Goal: Find specific page/section: Find specific page/section

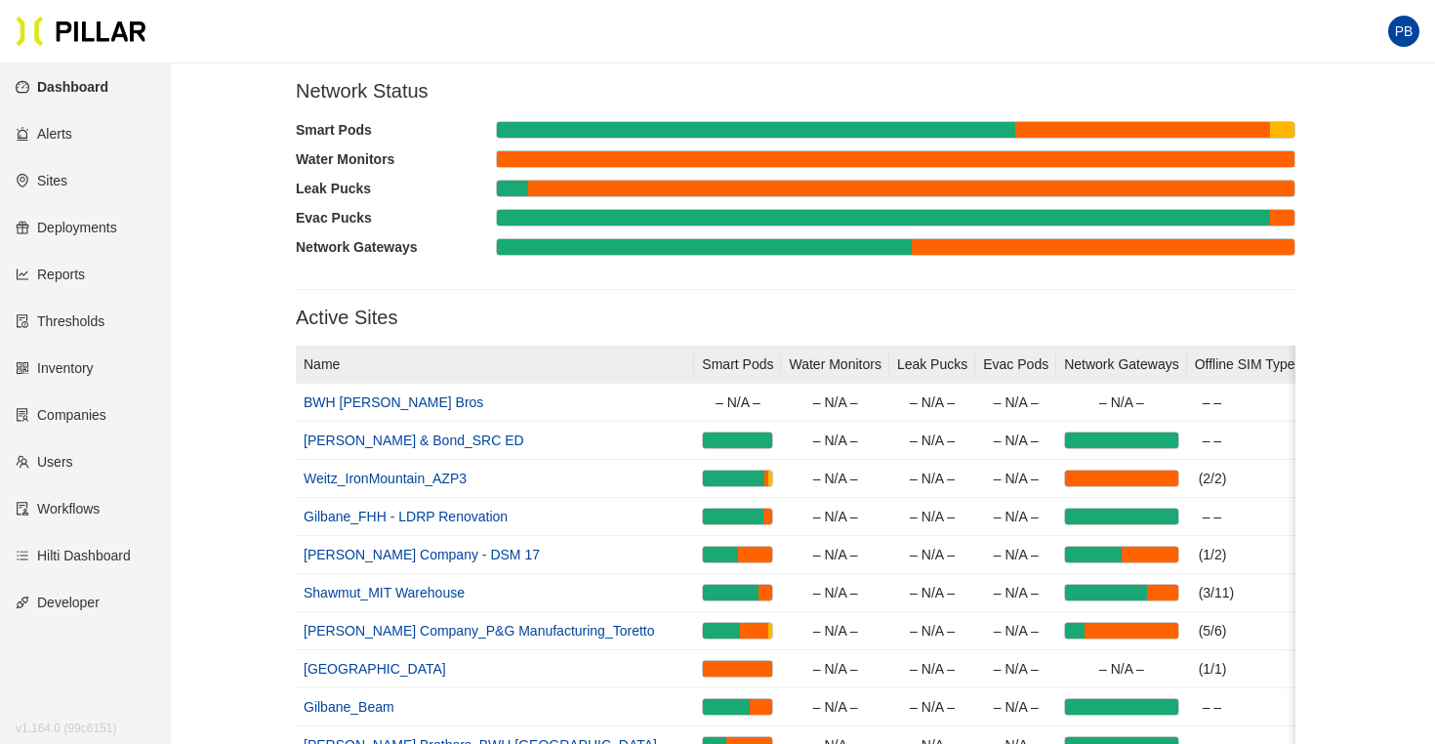
click at [54, 469] on link "Users" at bounding box center [45, 462] width 58 height 16
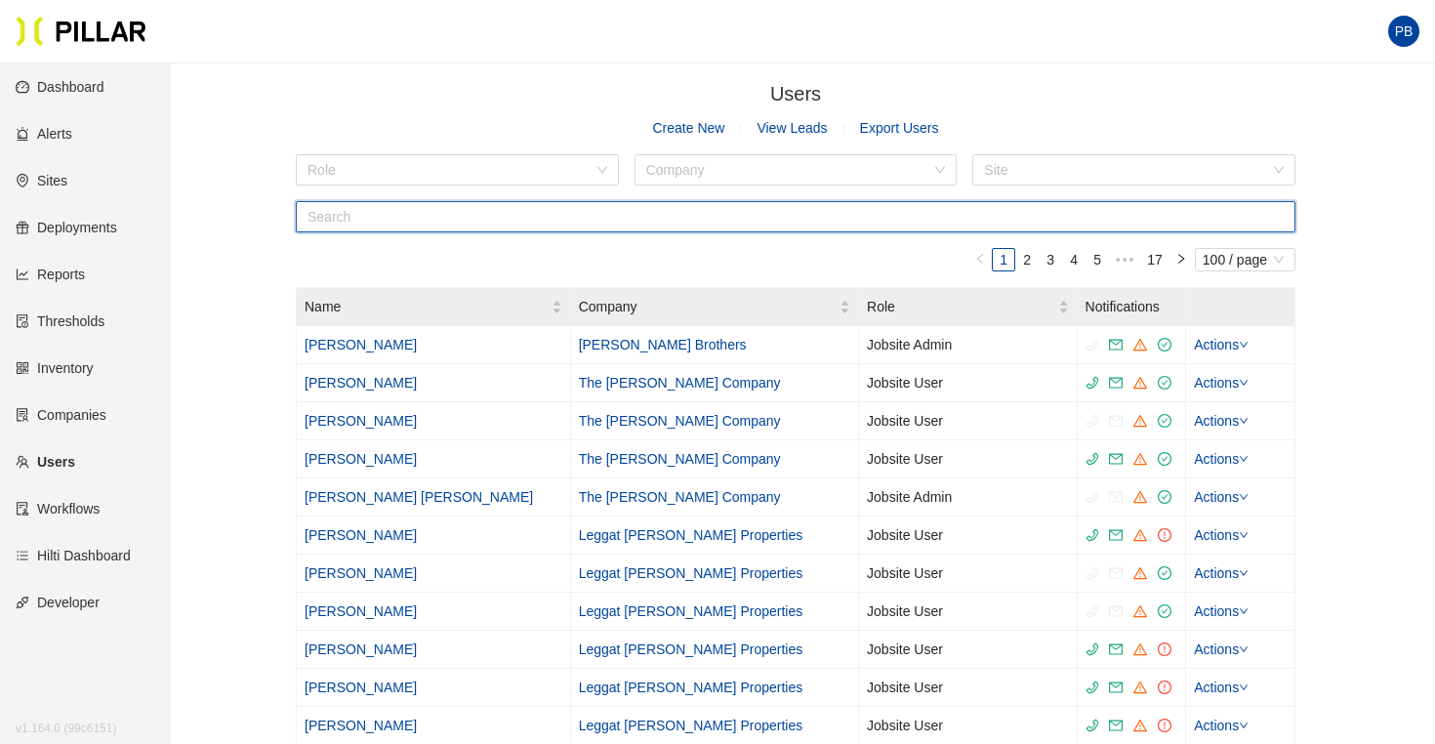
click at [387, 214] on input "text" at bounding box center [796, 216] width 1000 height 31
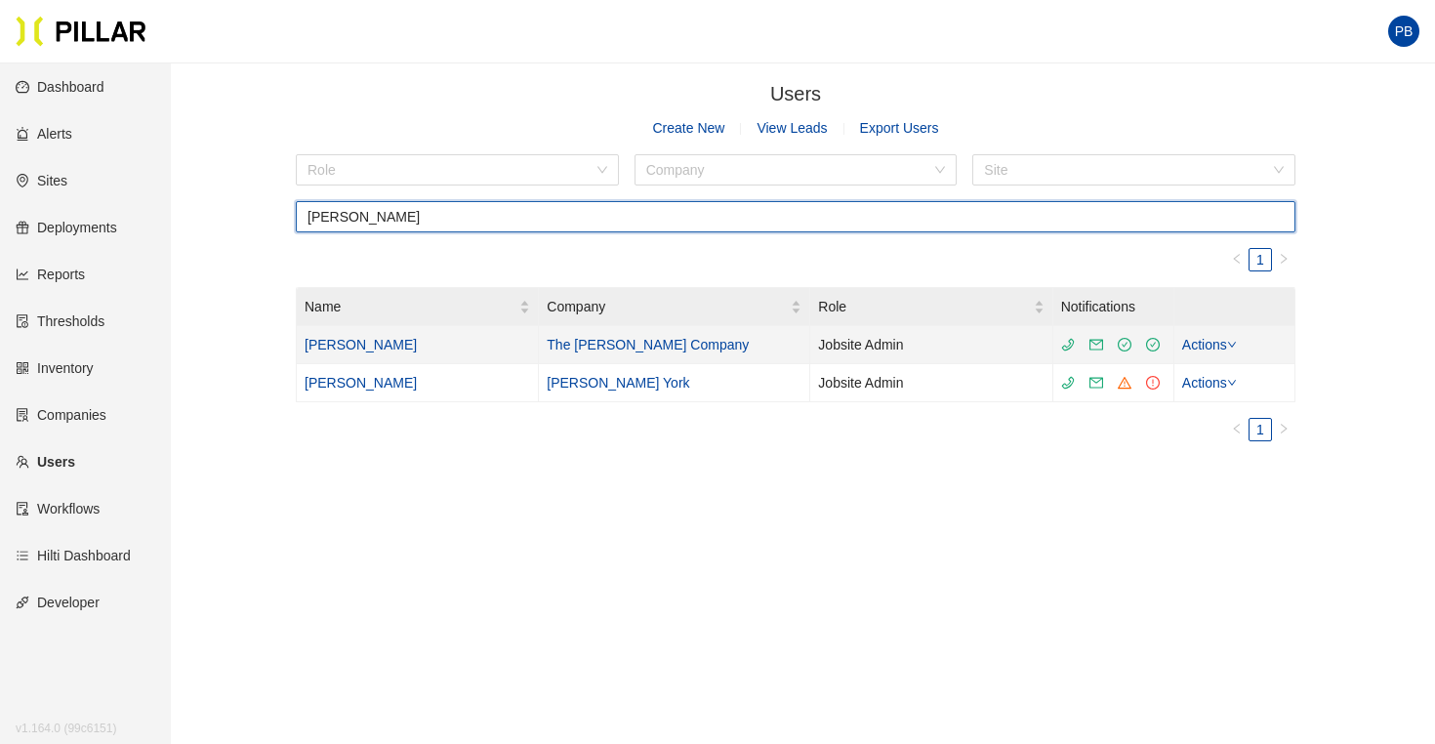
type input "[PERSON_NAME]"
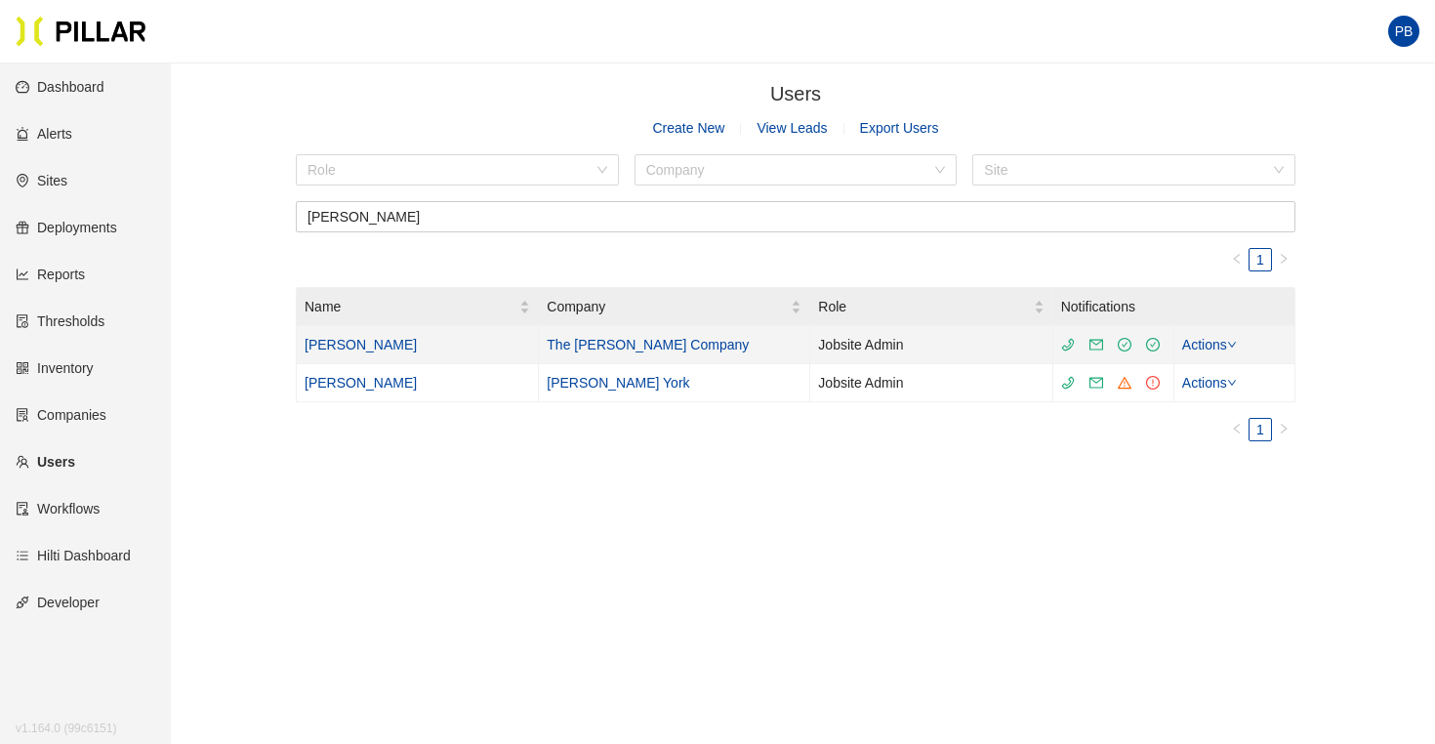
click at [339, 352] on link "[PERSON_NAME]" at bounding box center [361, 345] width 112 height 16
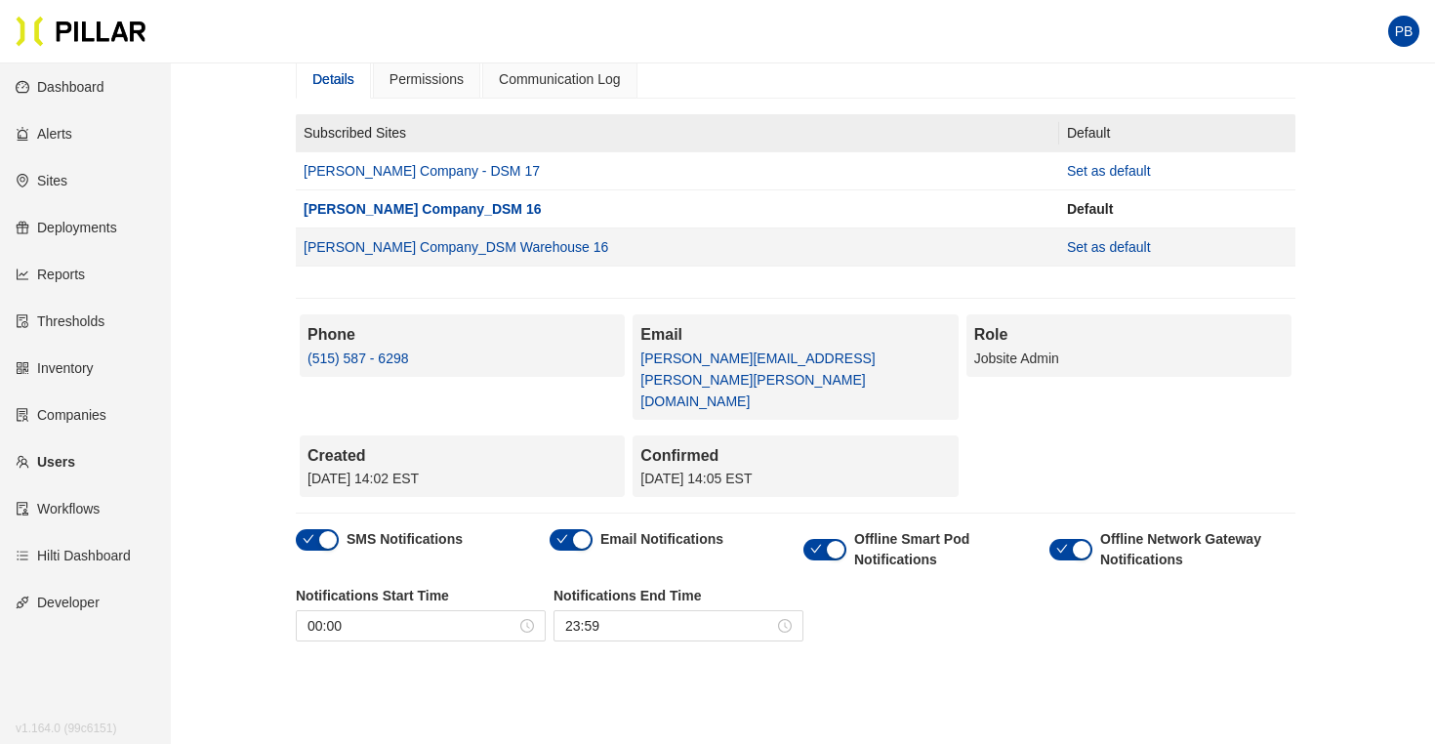
scroll to position [133, 0]
